Goal: Check status: Check status

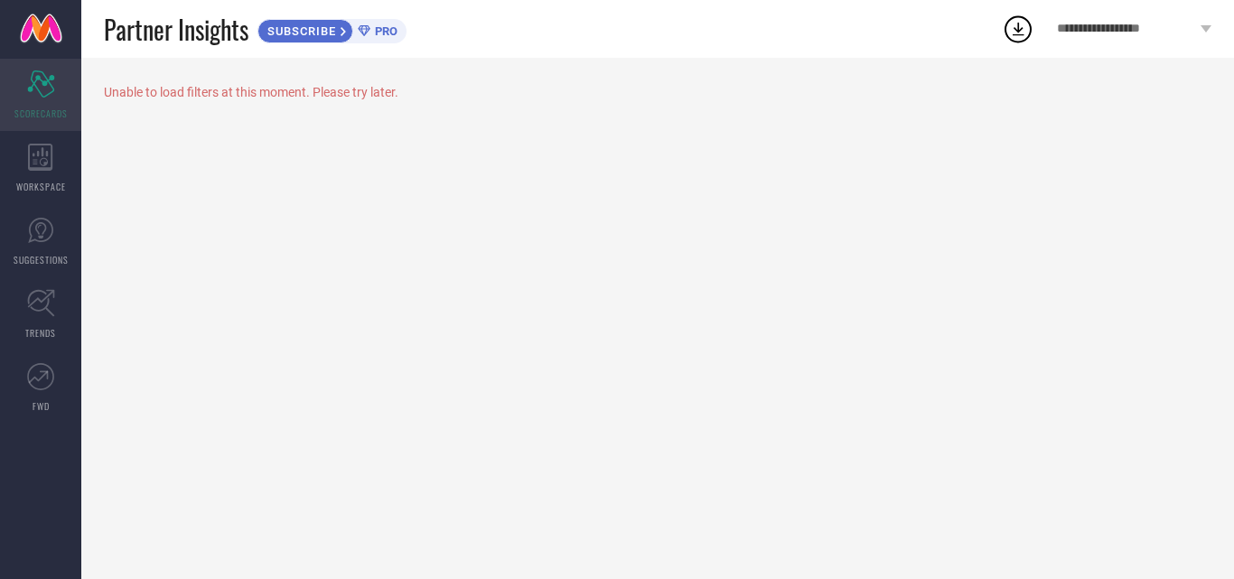
click at [42, 89] on icon "Scorecard" at bounding box center [41, 83] width 28 height 27
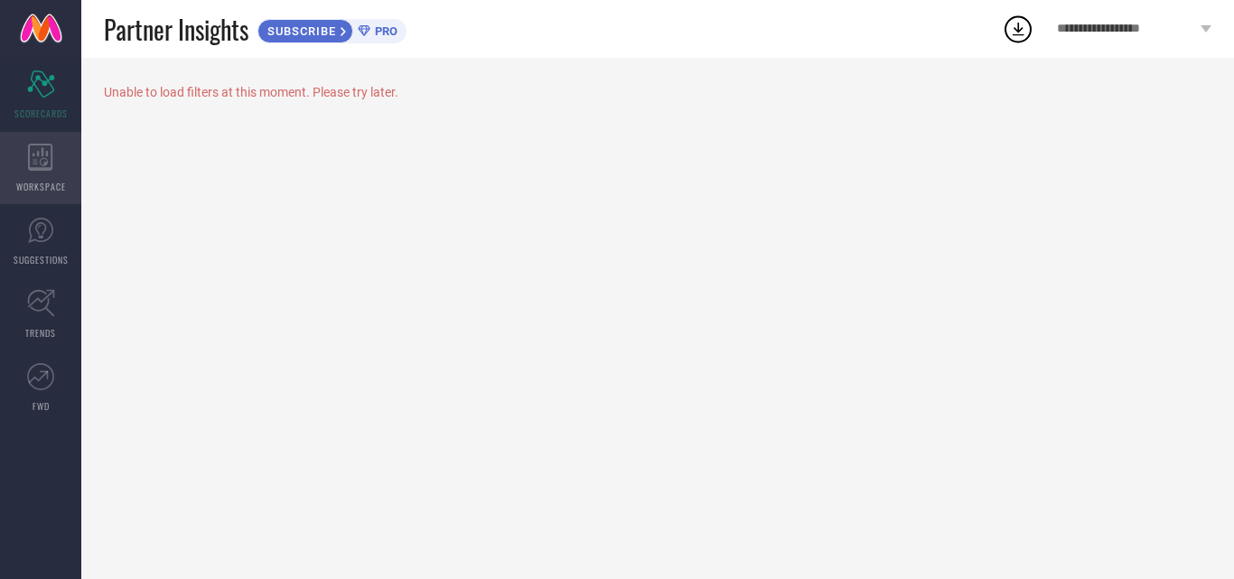
click at [28, 171] on div "WORKSPACE" at bounding box center [40, 168] width 81 height 72
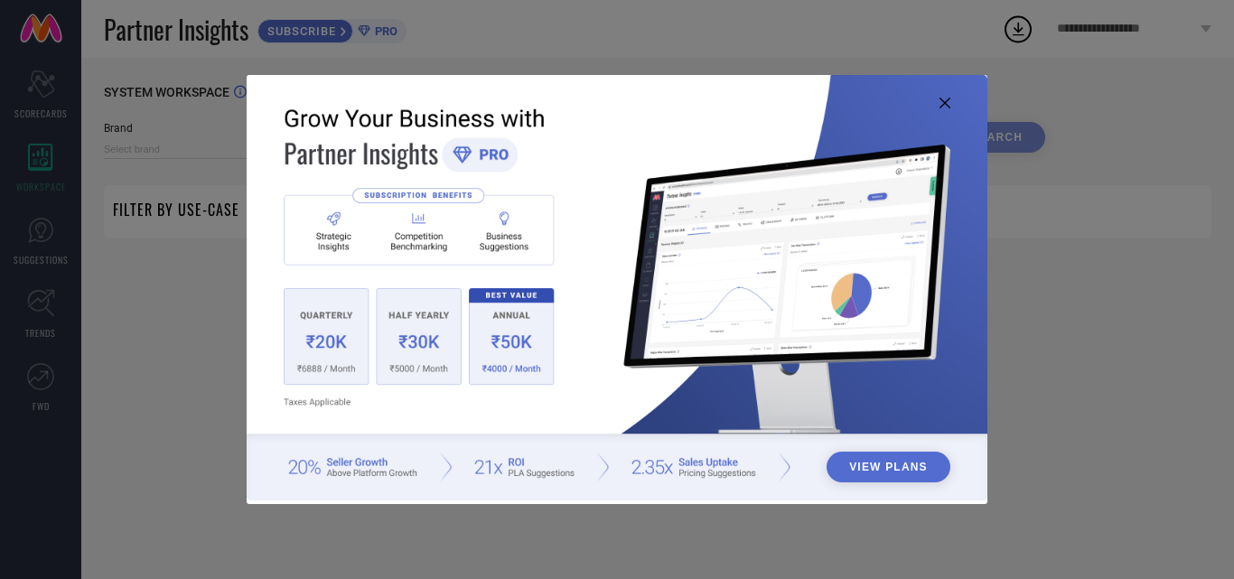
type input "1 STOP FASHION"
type input "All"
